Goal: Feedback & Contribution: Contribute content

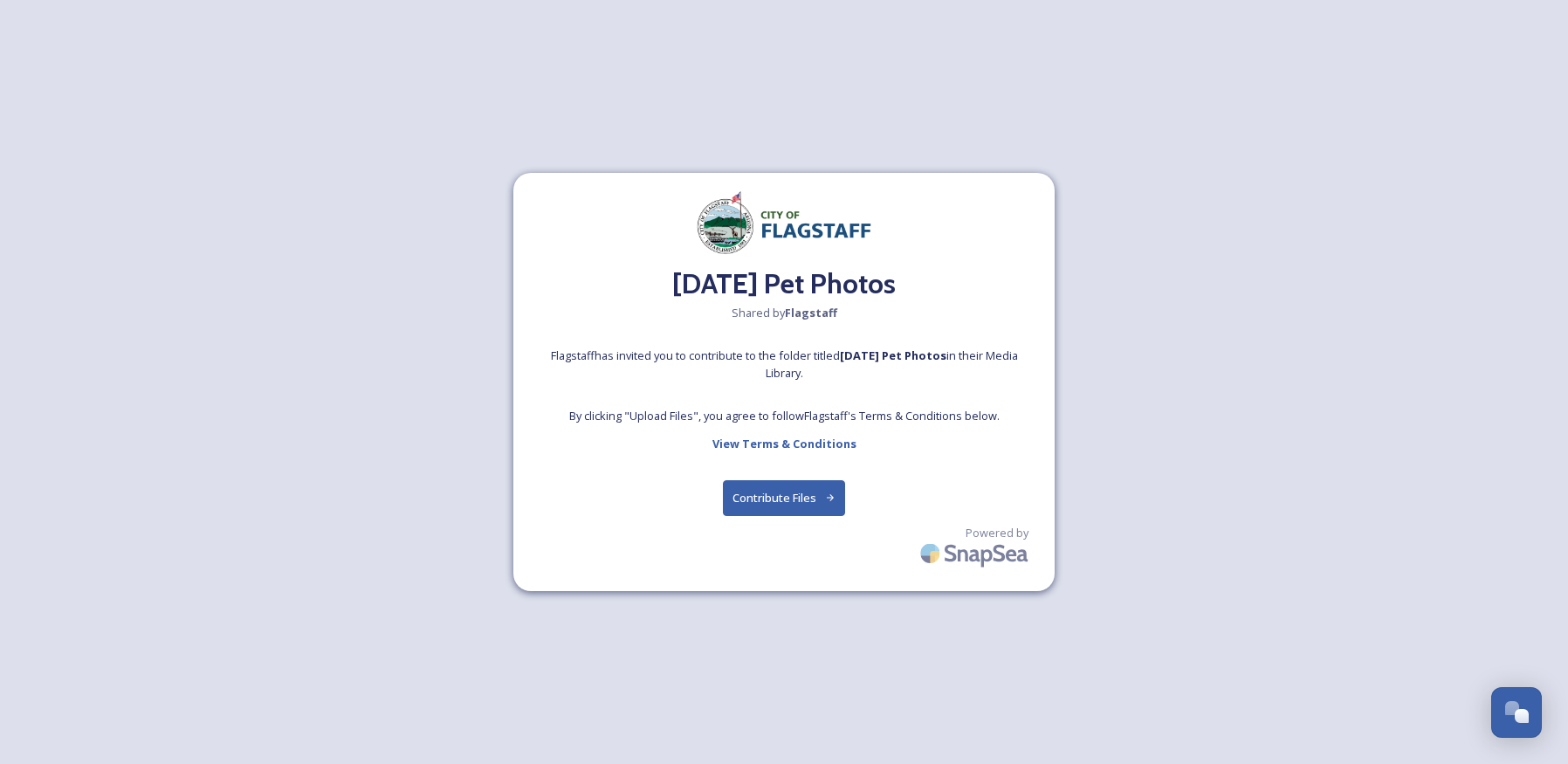
click at [806, 504] on button "Contribute Files" at bounding box center [785, 498] width 123 height 36
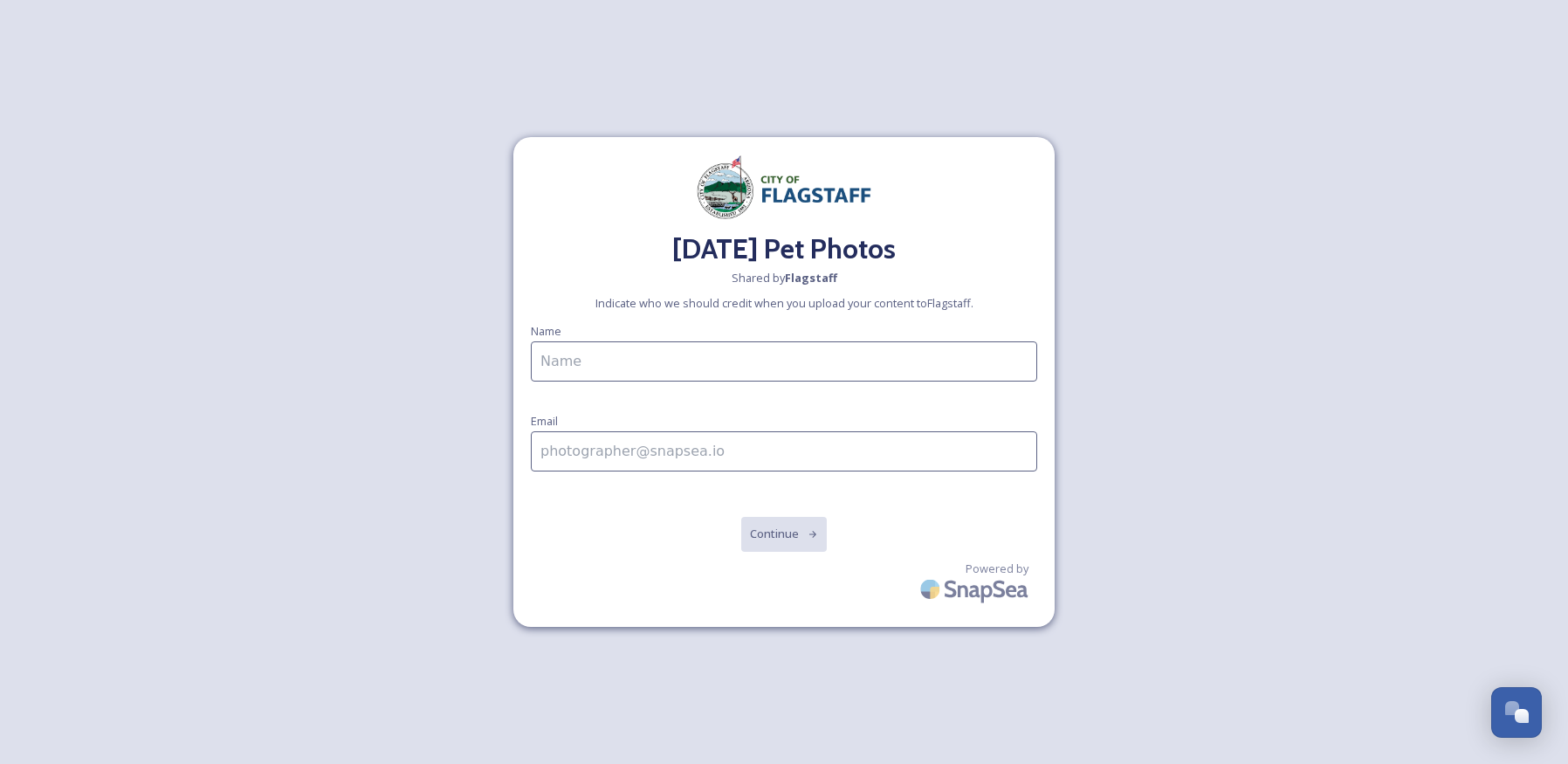
click at [755, 360] on input at bounding box center [784, 361] width 506 height 40
drag, startPoint x: 723, startPoint y: 360, endPoint x: 747, endPoint y: 377, distance: 29.4
click at [723, 360] on input "Neve family and monster kids." at bounding box center [784, 361] width 506 height 40
click at [872, 364] on input "Neve family and monster kids/family." at bounding box center [784, 361] width 506 height 40
type input "Neve family and monster kids/family."
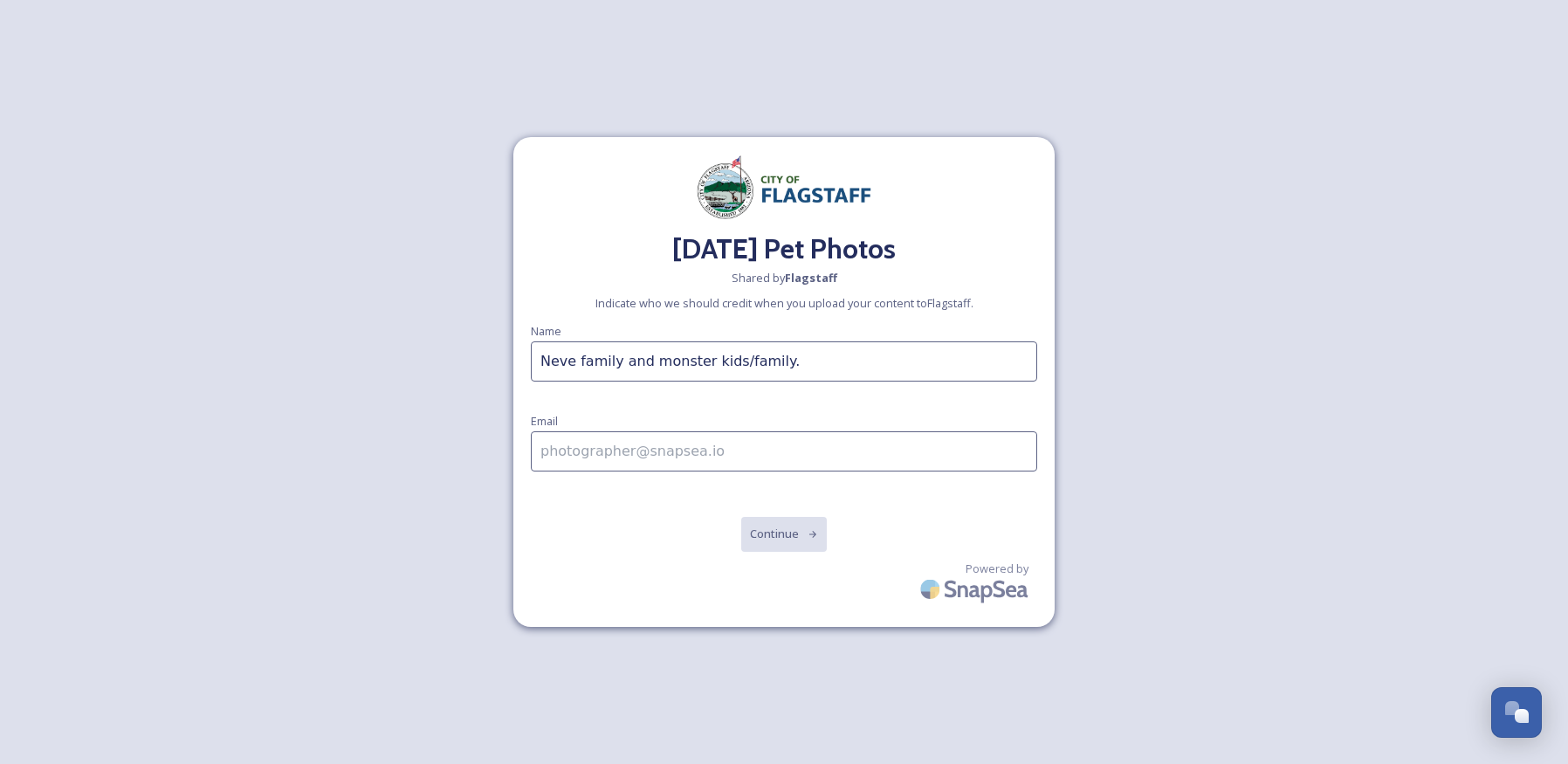
click at [664, 452] on input at bounding box center [784, 451] width 506 height 40
type input "[PERSON_NAME][EMAIL_ADDRESS][PERSON_NAME][DOMAIN_NAME]"
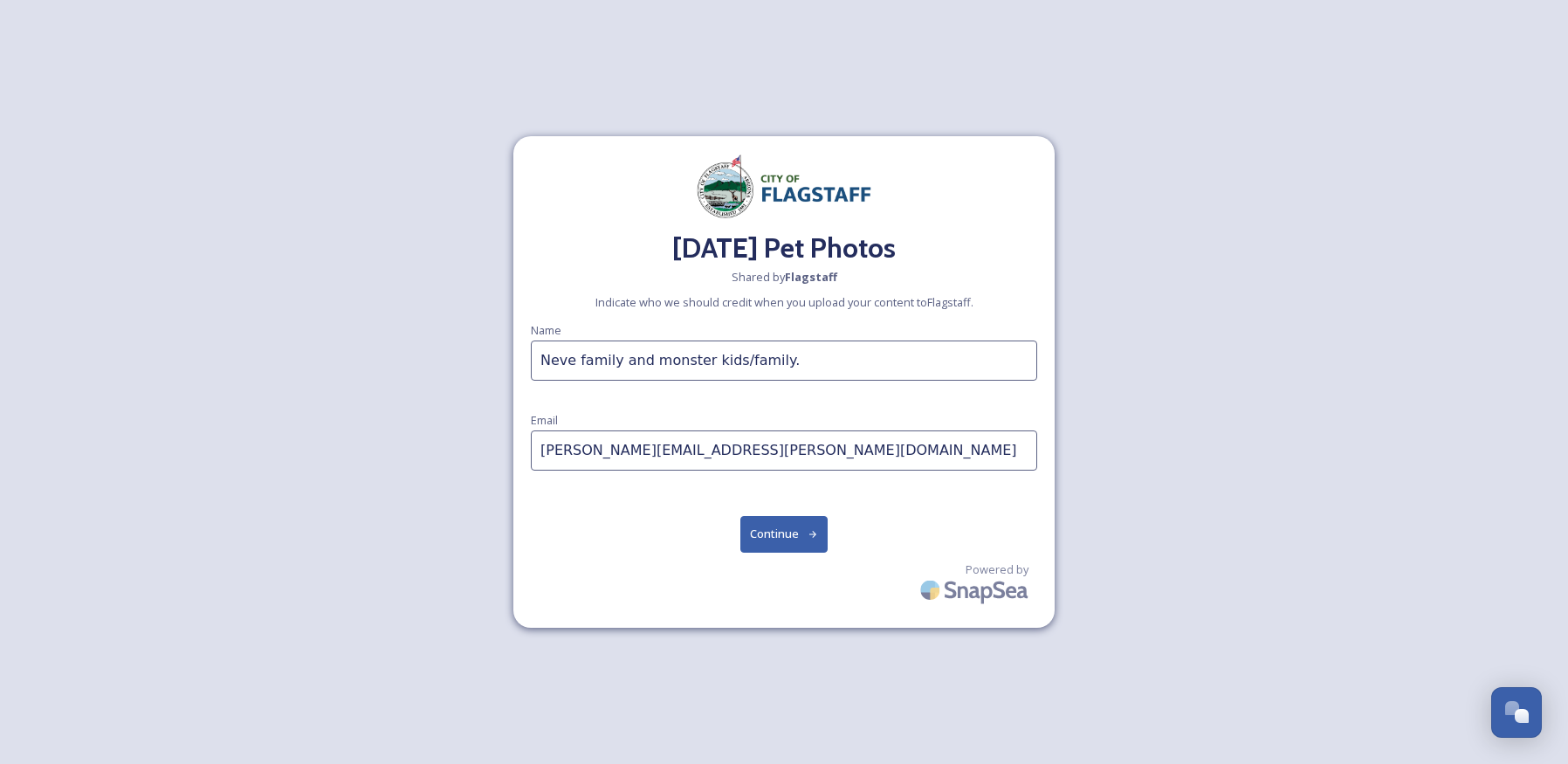
click at [760, 527] on button "Continue" at bounding box center [785, 534] width 88 height 36
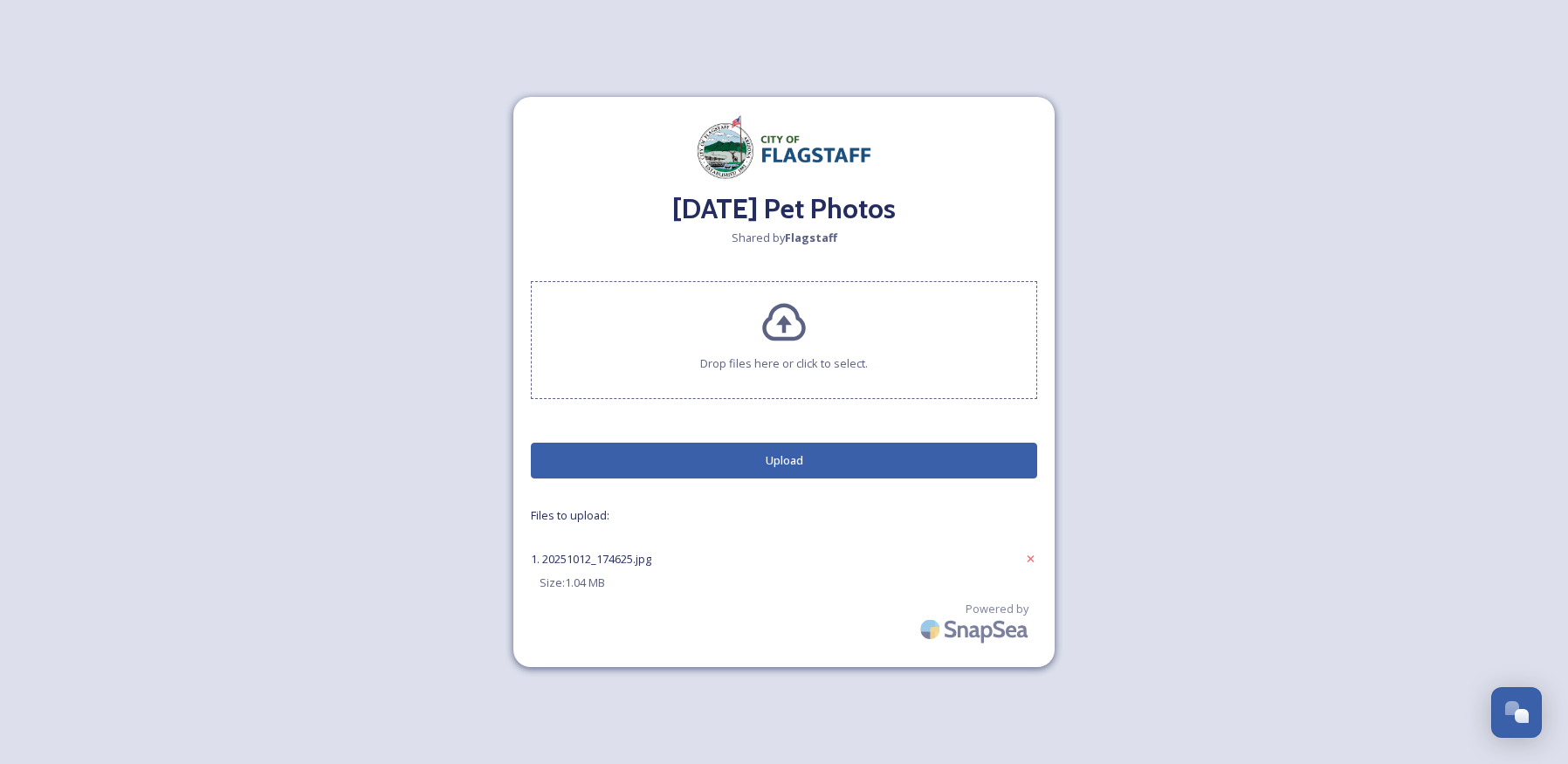
click at [854, 456] on button "Upload" at bounding box center [784, 460] width 506 height 36
